Goal: Task Accomplishment & Management: Manage account settings

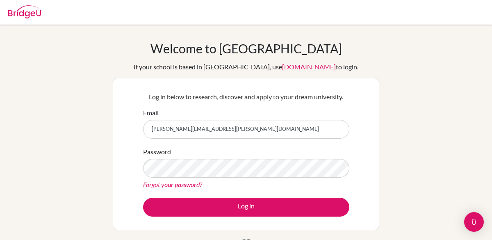
type input "[PERSON_NAME][EMAIL_ADDRESS][PERSON_NAME][DOMAIN_NAME]"
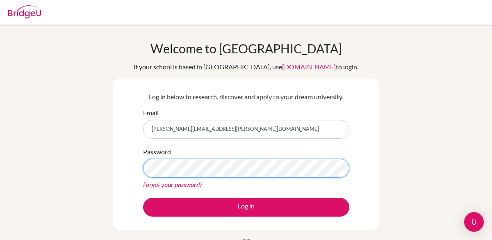
click at [143, 198] on button "Log in" at bounding box center [246, 207] width 206 height 19
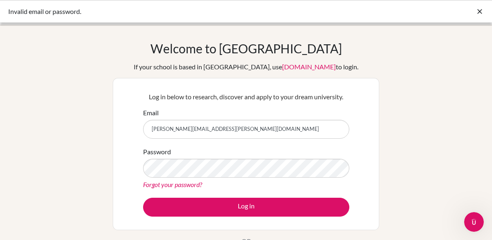
click at [481, 13] on icon at bounding box center [479, 11] width 8 height 8
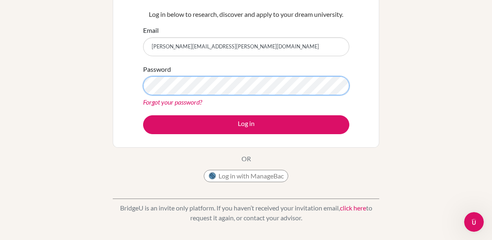
scroll to position [55, 0]
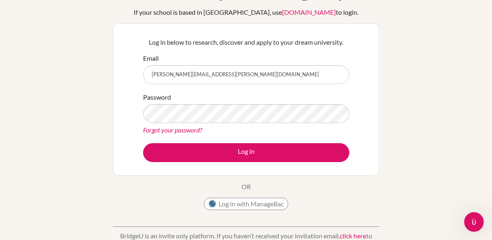
click at [159, 132] on link "Forgot your password?" at bounding box center [172, 130] width 59 height 8
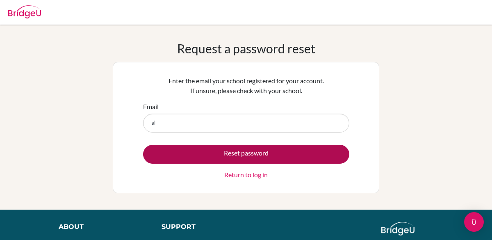
type input "[PERSON_NAME][EMAIL_ADDRESS][PERSON_NAME][DOMAIN_NAME]"
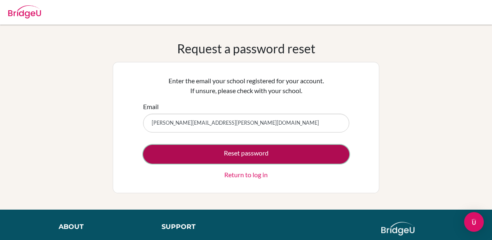
click at [247, 155] on button "Reset password" at bounding box center [246, 154] width 206 height 19
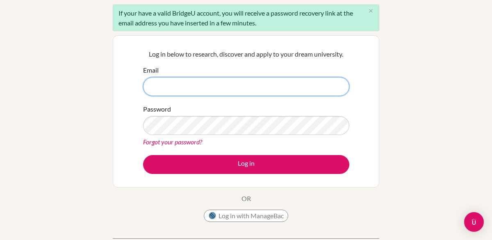
scroll to position [72, 0]
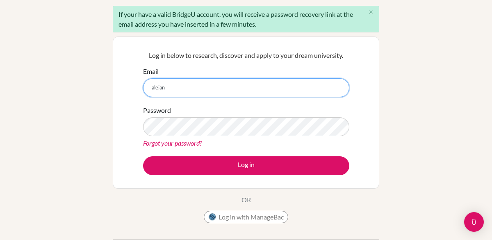
type input "[PERSON_NAME][EMAIL_ADDRESS][PERSON_NAME][DOMAIN_NAME]"
click at [211, 87] on input "[PERSON_NAME][EMAIL_ADDRESS][PERSON_NAME][DOMAIN_NAME]" at bounding box center [246, 87] width 206 height 19
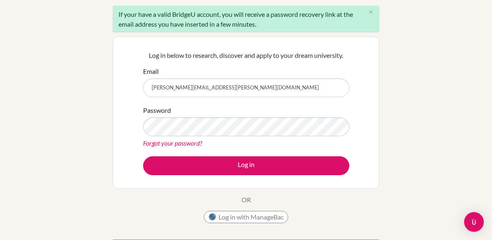
click at [229, 74] on div "Email alejandro.medina@isverona.com" at bounding box center [246, 81] width 206 height 31
click at [243, 220] on button "Log in with ManageBac" at bounding box center [246, 217] width 84 height 12
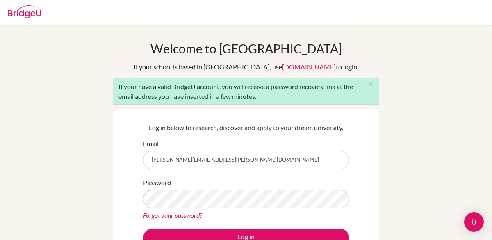
scroll to position [72, 0]
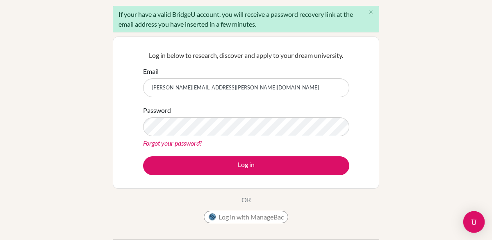
click at [472, 220] on img "Open Intercom Messenger" at bounding box center [473, 221] width 11 height 11
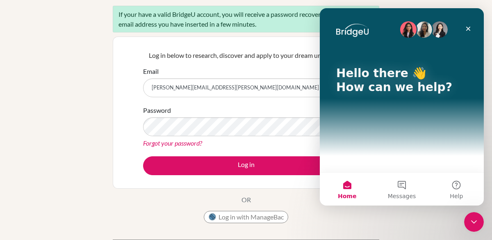
scroll to position [0, 0]
click at [404, 190] on button "Messages" at bounding box center [401, 189] width 55 height 33
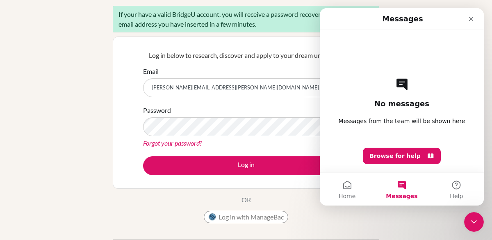
click at [400, 217] on div "Welcome to [GEOGRAPHIC_DATA] If your school is based in [GEOGRAPHIC_DATA], use …" at bounding box center [246, 118] width 492 height 299
click at [345, 178] on button "Home" at bounding box center [347, 189] width 55 height 33
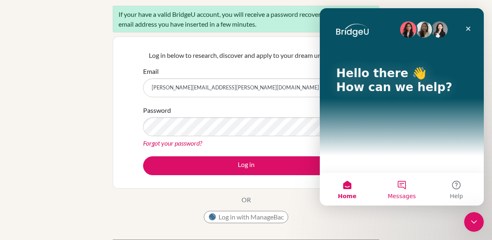
click at [400, 198] on span "Messages" at bounding box center [402, 196] width 28 height 6
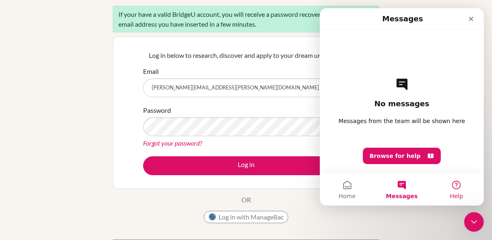
click at [454, 191] on button "Help" at bounding box center [456, 189] width 55 height 33
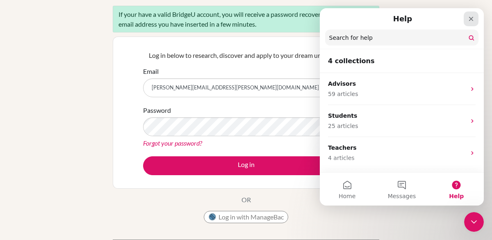
click at [471, 13] on div "Close" at bounding box center [471, 18] width 15 height 15
